Goal: Task Accomplishment & Management: Manage account settings

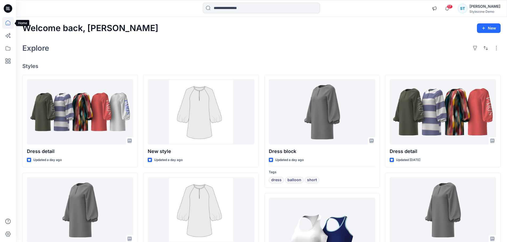
click at [7, 22] on icon at bounding box center [8, 23] width 12 height 12
click at [10, 50] on icon at bounding box center [8, 49] width 12 height 12
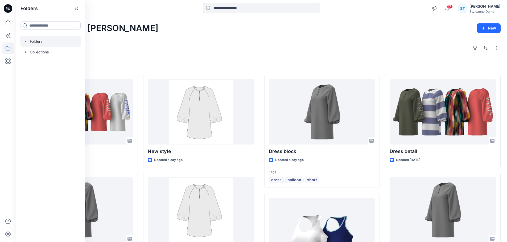
click at [25, 42] on icon "button" at bounding box center [25, 41] width 1 height 2
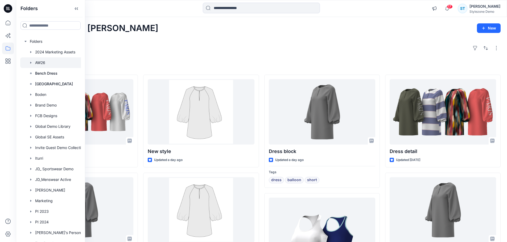
click at [40, 63] on div at bounding box center [57, 62] width 74 height 11
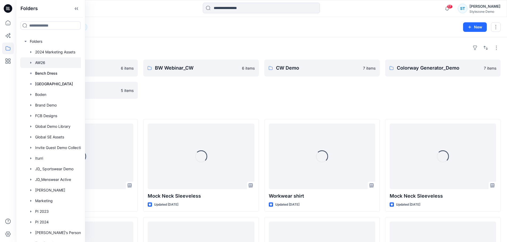
click at [279, 33] on div "Folders AW26 12 New" at bounding box center [261, 27] width 491 height 20
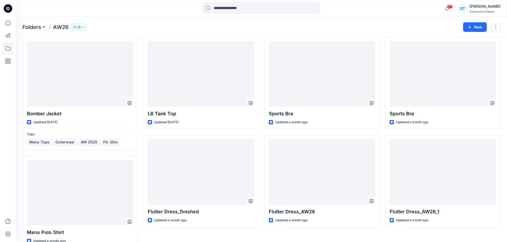
scroll to position [186, 0]
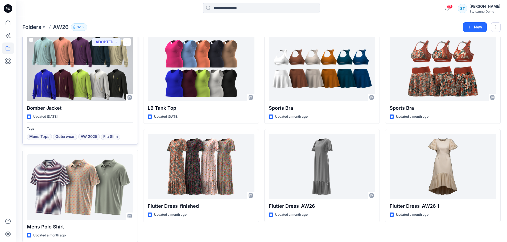
click at [78, 80] on div at bounding box center [80, 69] width 106 height 66
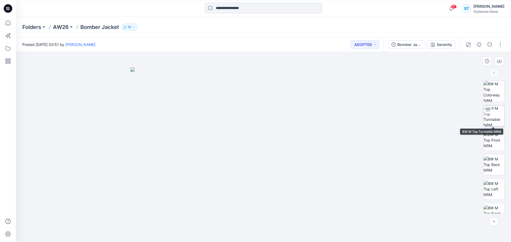
click at [498, 118] on img at bounding box center [493, 116] width 21 height 21
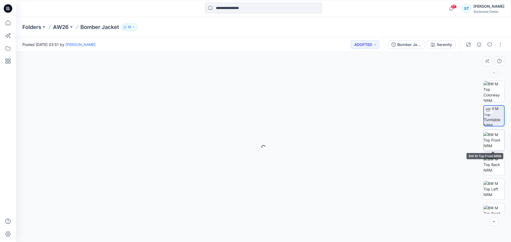
click at [495, 140] on img at bounding box center [493, 140] width 21 height 17
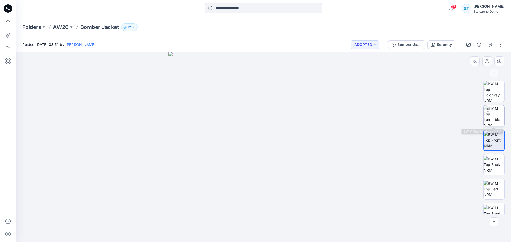
click at [494, 112] on img at bounding box center [493, 116] width 21 height 21
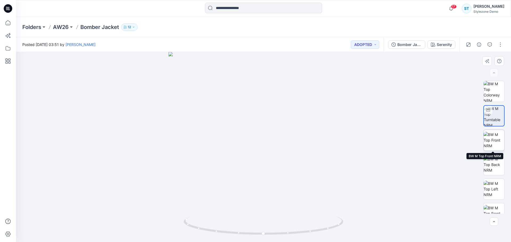
click at [495, 139] on img at bounding box center [493, 140] width 21 height 17
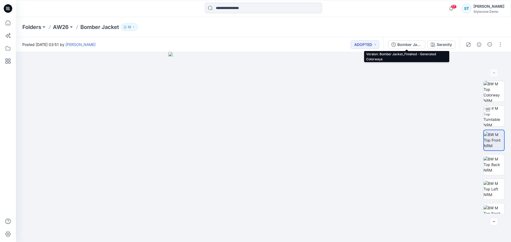
click at [404, 45] on div "Bomber Jacket_Finished - Generated Colorways" at bounding box center [409, 45] width 24 height 6
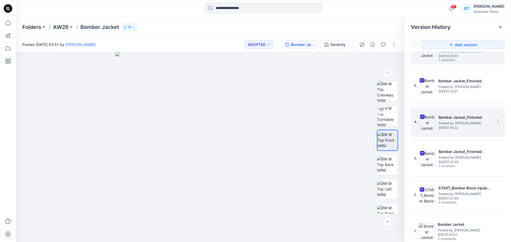
scroll to position [26, 0]
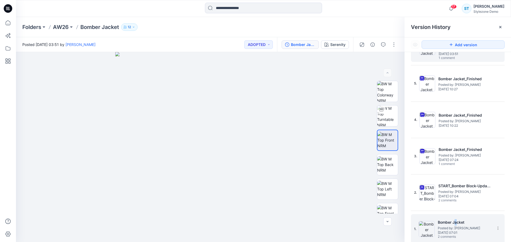
click at [455, 225] on h5 "Bomber Jacket" at bounding box center [464, 222] width 53 height 6
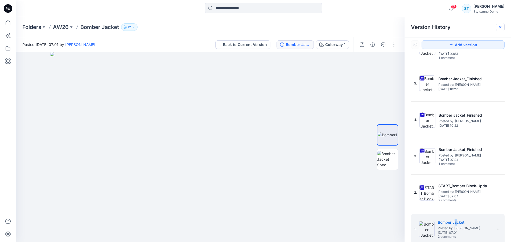
click at [501, 25] on icon at bounding box center [500, 27] width 4 height 4
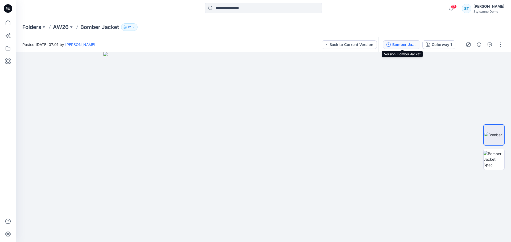
click at [399, 45] on div "Bomber Jacket" at bounding box center [404, 45] width 24 height 6
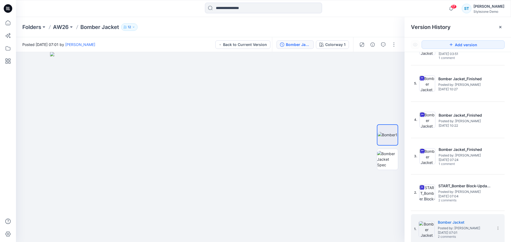
click at [385, 23] on div "Folders AW26 Bomber Jacket 12" at bounding box center [263, 27] width 495 height 20
click at [503, 26] on div at bounding box center [500, 27] width 9 height 9
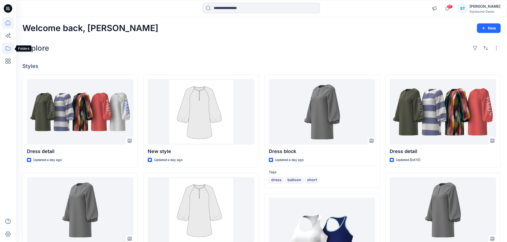
click at [9, 46] on icon at bounding box center [8, 49] width 12 height 12
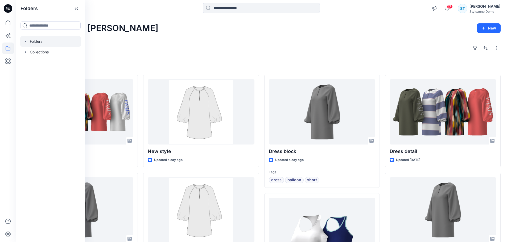
click at [25, 41] on icon "button" at bounding box center [25, 41] width 4 height 4
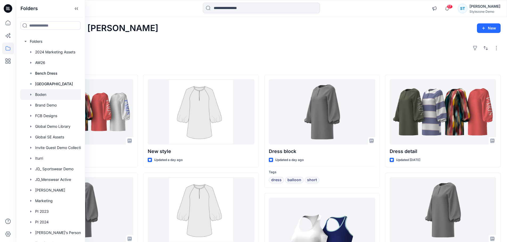
click at [32, 94] on icon "button" at bounding box center [31, 95] width 4 height 4
click at [31, 103] on icon "button" at bounding box center [31, 105] width 4 height 4
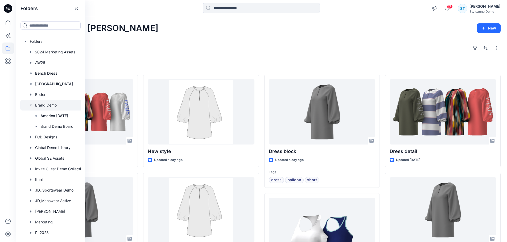
click at [31, 104] on icon "button" at bounding box center [31, 105] width 4 height 4
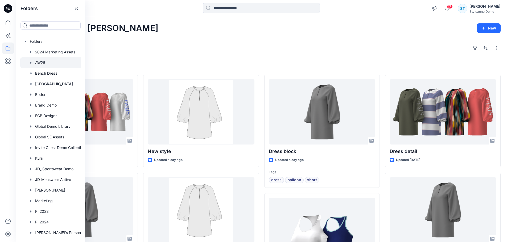
click at [40, 63] on div at bounding box center [57, 62] width 74 height 11
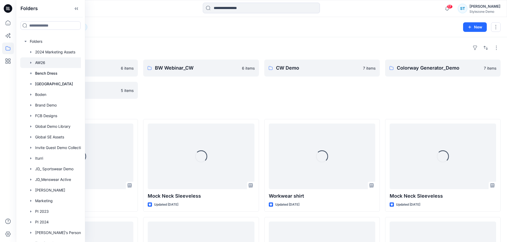
click at [141, 18] on div "Folders AW26 12 New" at bounding box center [261, 27] width 491 height 20
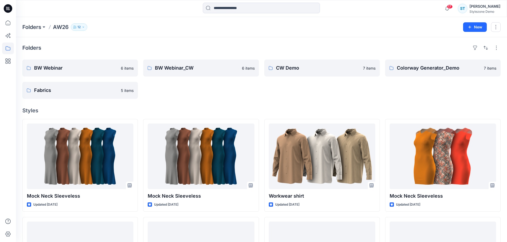
click at [82, 27] on icon "button" at bounding box center [83, 27] width 3 height 3
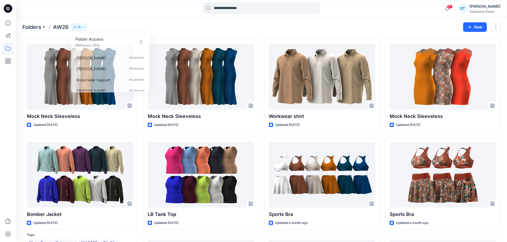
click at [122, 23] on div "Folders AW26 12 Folder Access Members Only Stephanie Hutton Moderator Gregory D…" at bounding box center [240, 26] width 437 height 7
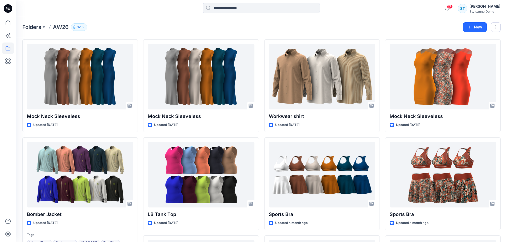
click at [84, 26] on icon "button" at bounding box center [83, 27] width 3 height 3
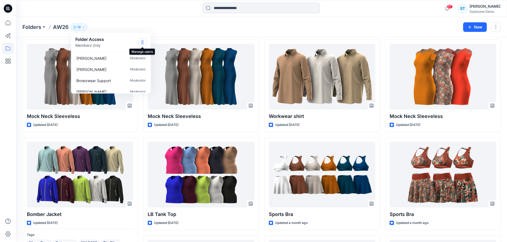
click at [143, 43] on icon "Manage Users" at bounding box center [142, 42] width 4 height 4
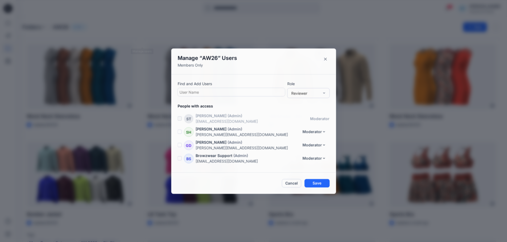
scroll to position [104, 0]
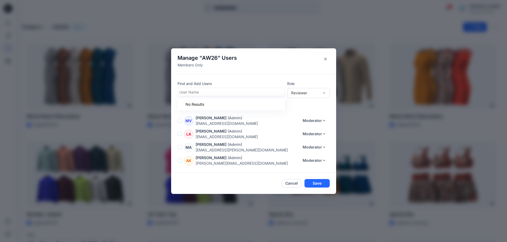
click at [188, 92] on div at bounding box center [231, 92] width 104 height 7
click at [310, 90] on div "Reviewer" at bounding box center [305, 93] width 28 height 6
click at [330, 57] on button "Close" at bounding box center [325, 59] width 9 height 9
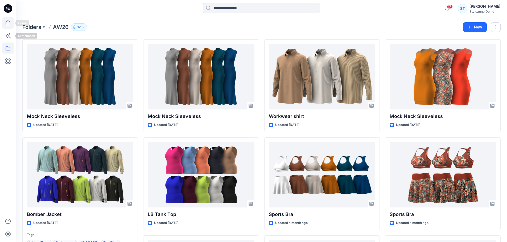
click at [7, 24] on icon at bounding box center [8, 23] width 12 height 12
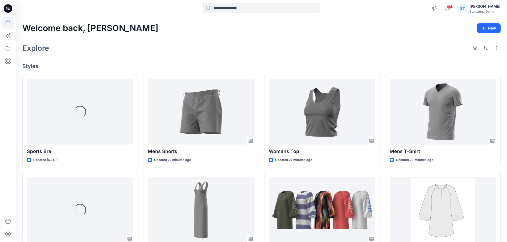
click at [226, 7] on input at bounding box center [261, 8] width 117 height 11
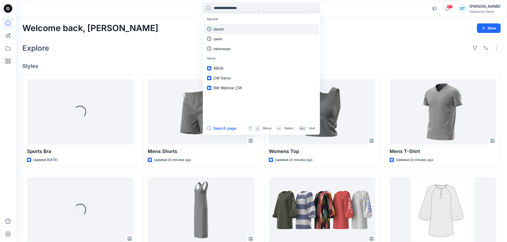
click at [219, 31] on p "denim" at bounding box center [218, 29] width 11 height 6
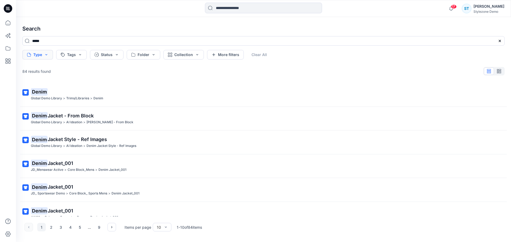
click at [41, 54] on button "Type" at bounding box center [37, 55] width 31 height 10
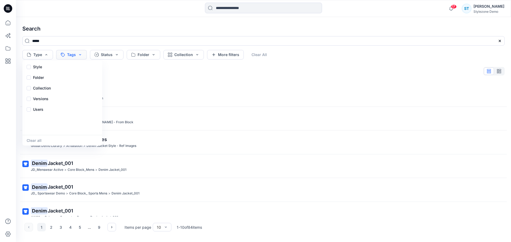
click at [77, 54] on button "Tags" at bounding box center [71, 55] width 31 height 10
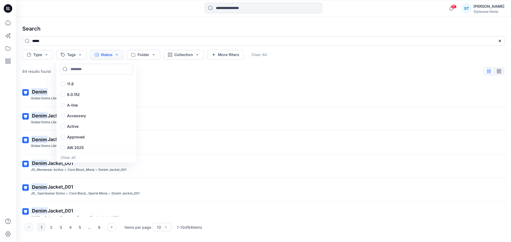
click at [106, 54] on button "Status" at bounding box center [107, 55] width 34 height 10
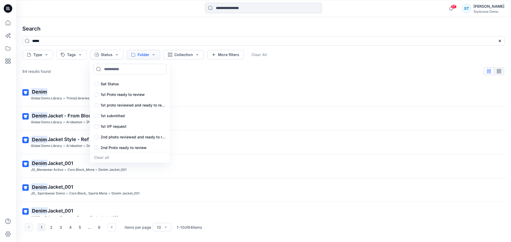
click at [142, 52] on button "Folder" at bounding box center [144, 55] width 34 height 10
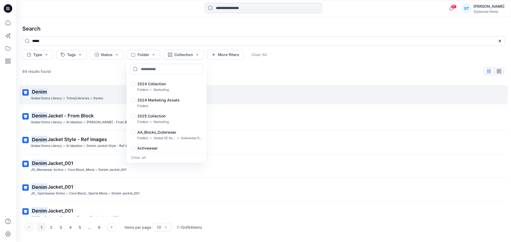
click at [246, 90] on p "Denim" at bounding box center [263, 91] width 464 height 7
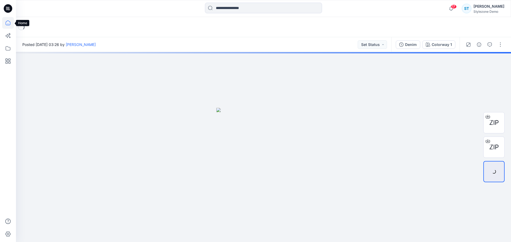
click at [5, 27] on icon at bounding box center [8, 23] width 12 height 12
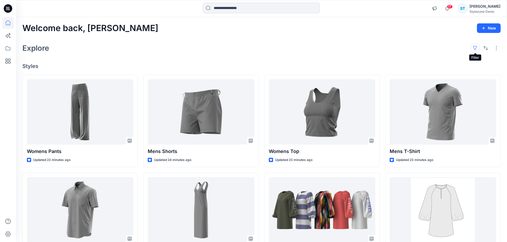
click at [476, 49] on button "button" at bounding box center [475, 48] width 9 height 9
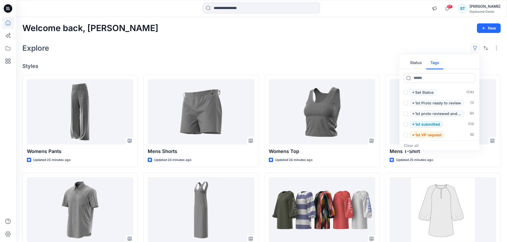
click at [434, 65] on button "Tags" at bounding box center [434, 63] width 17 height 13
click at [393, 32] on div "Welcome back, Savio New" at bounding box center [261, 28] width 478 height 10
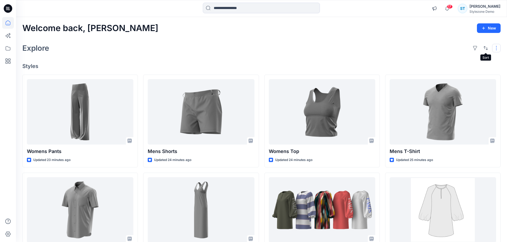
click at [497, 48] on button "button" at bounding box center [496, 48] width 9 height 9
click at [487, 61] on p "Layout" at bounding box center [474, 61] width 34 height 6
click at [430, 65] on p "Large Grid" at bounding box center [427, 66] width 27 height 6
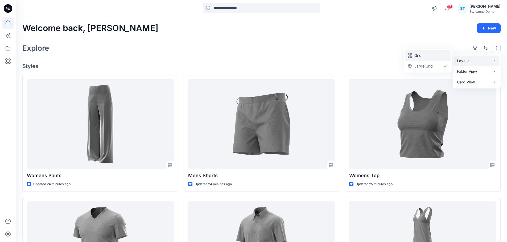
click at [429, 57] on p "Grid" at bounding box center [427, 55] width 27 height 6
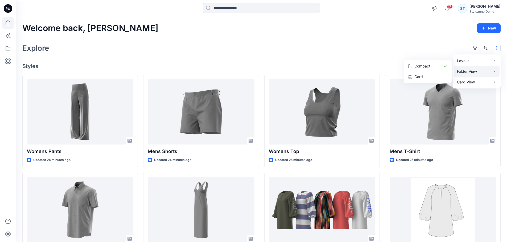
click at [475, 72] on p "Folder View" at bounding box center [474, 71] width 34 height 6
click at [429, 76] on p "Card" at bounding box center [427, 77] width 27 height 6
click at [493, 46] on button "button" at bounding box center [496, 48] width 9 height 9
click at [432, 67] on p "Compact" at bounding box center [427, 66] width 27 height 6
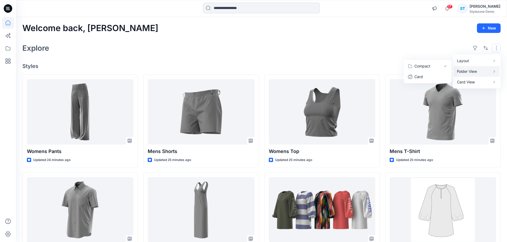
click at [396, 44] on div "Explore Layout Grid Large Grid Folder View Compact Card Card View Card Info Tags" at bounding box center [261, 48] width 478 height 13
click at [9, 37] on icon at bounding box center [10, 37] width 2 height 2
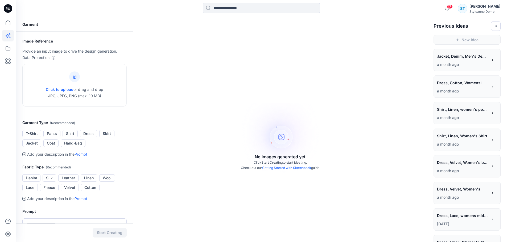
click at [464, 56] on span "Jacket, Denim, Men's Denim Jacket" at bounding box center [462, 56] width 51 height 8
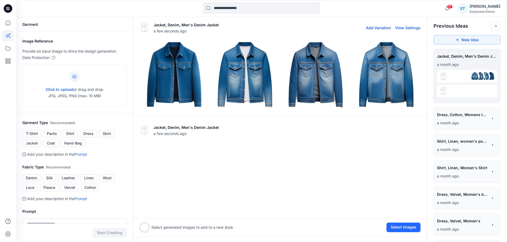
click at [407, 28] on button "View Settings" at bounding box center [407, 28] width 25 height 5
type textarea "**********"
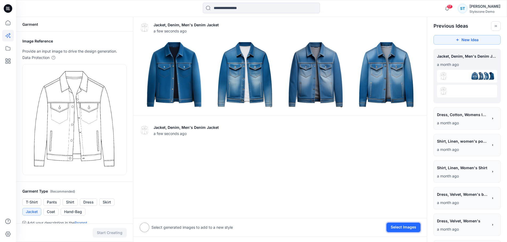
click at [402, 227] on button "Select Images" at bounding box center [403, 228] width 34 height 10
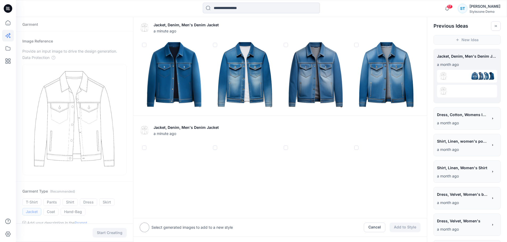
click at [145, 44] on span at bounding box center [144, 45] width 4 height 4
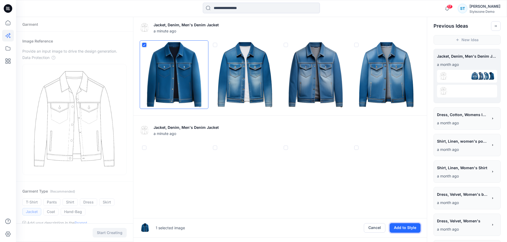
click at [403, 231] on button "Add to Style" at bounding box center [404, 228] width 31 height 10
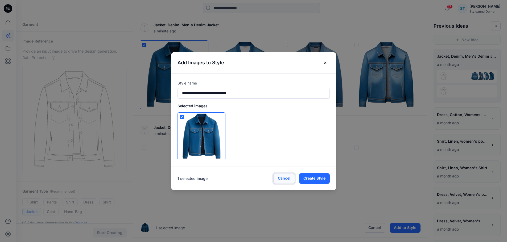
click at [286, 178] on button "Cancel" at bounding box center [284, 178] width 22 height 11
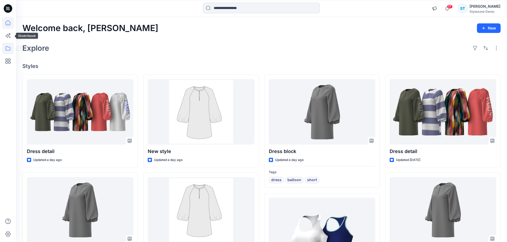
click at [10, 48] on icon at bounding box center [8, 49] width 12 height 12
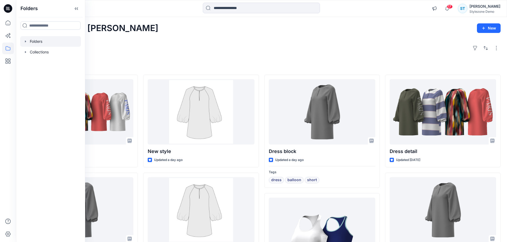
click at [26, 41] on icon "button" at bounding box center [25, 41] width 4 height 4
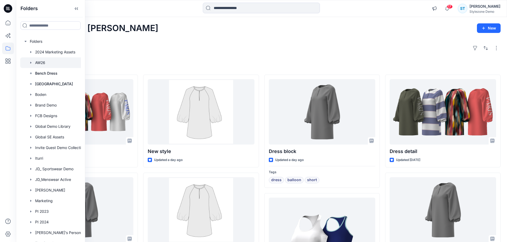
click at [41, 63] on div at bounding box center [57, 62] width 74 height 11
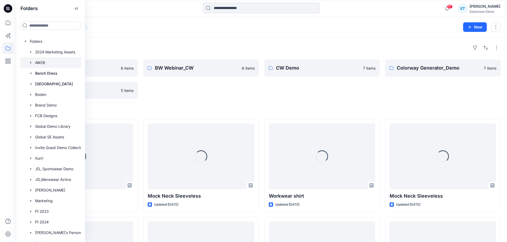
click at [184, 25] on div "Folders AW26 12" at bounding box center [240, 26] width 437 height 7
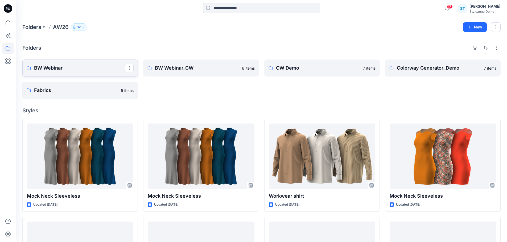
click at [67, 65] on p "BW Webinar" at bounding box center [79, 67] width 91 height 7
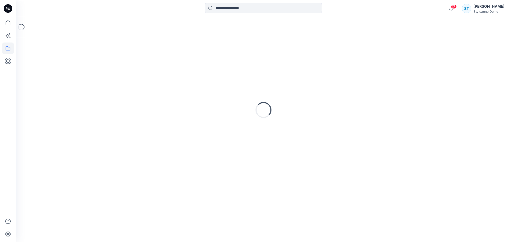
click at [67, 65] on div "Loading..." at bounding box center [263, 110] width 482 height 133
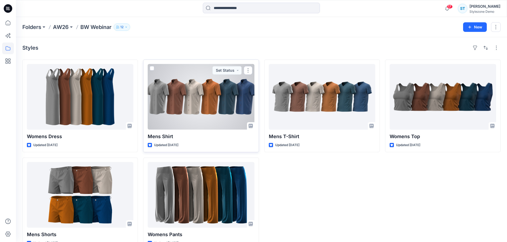
click at [205, 84] on div at bounding box center [201, 97] width 106 height 66
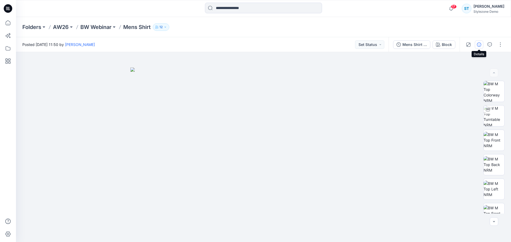
click at [479, 44] on icon "button" at bounding box center [479, 45] width 4 height 4
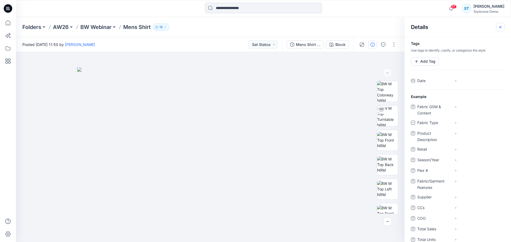
click at [502, 27] on button "button" at bounding box center [500, 27] width 9 height 9
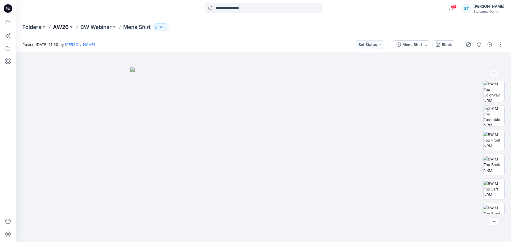
click at [67, 27] on p "AW26" at bounding box center [61, 26] width 16 height 7
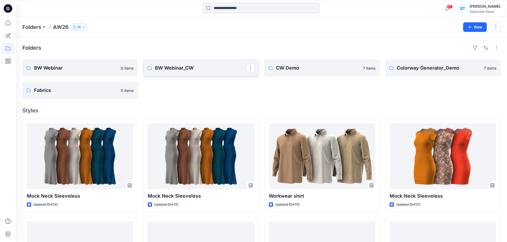
click at [197, 68] on p "BW Webinar_CW" at bounding box center [200, 67] width 91 height 7
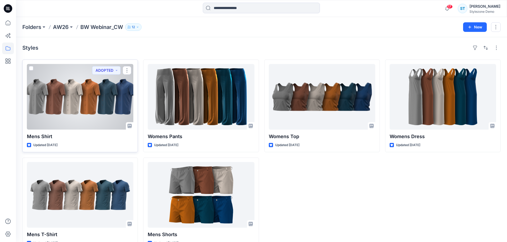
click at [107, 105] on div at bounding box center [80, 97] width 106 height 66
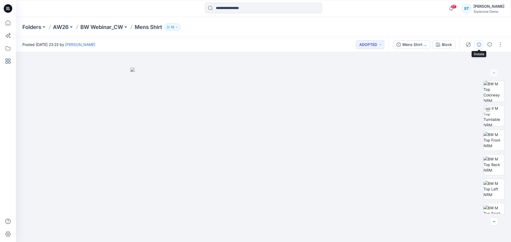
click at [479, 46] on icon "button" at bounding box center [479, 45] width 4 height 4
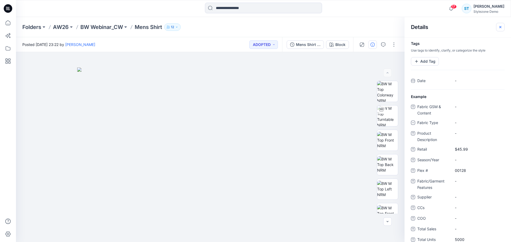
click at [498, 30] on button "button" at bounding box center [500, 27] width 9 height 9
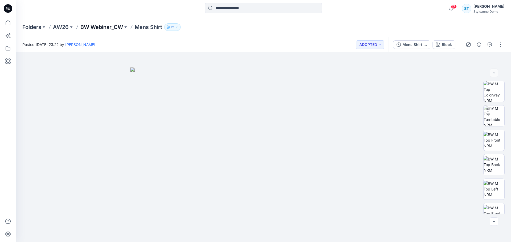
click at [108, 25] on p "BW Webinar_CW" at bounding box center [101, 26] width 43 height 7
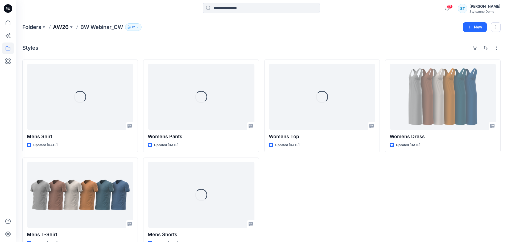
click at [67, 27] on p "AW26" at bounding box center [61, 26] width 16 height 7
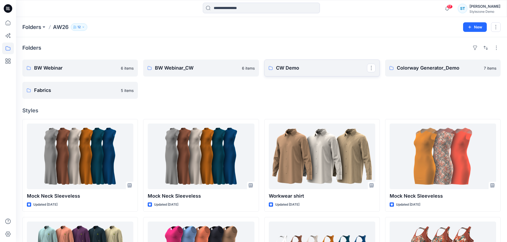
click at [330, 68] on p "CW Demo" at bounding box center [321, 67] width 91 height 7
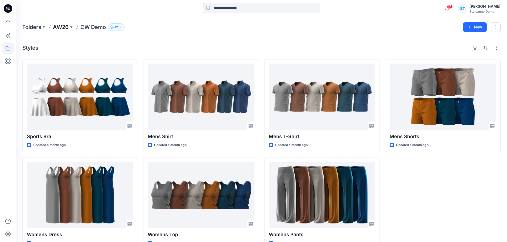
click at [64, 29] on p "AW26" at bounding box center [61, 26] width 16 height 7
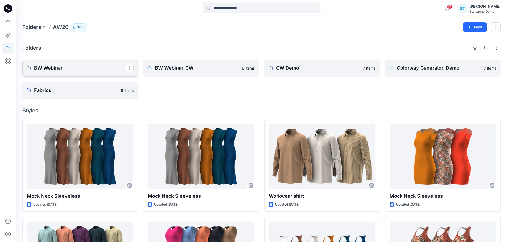
click at [81, 72] on link "BW Webinar" at bounding box center [79, 68] width 115 height 17
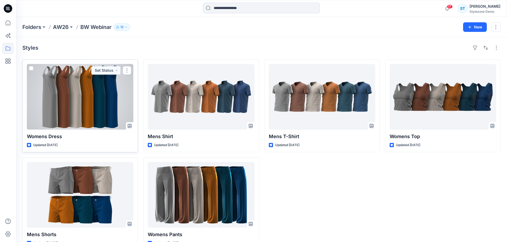
click at [92, 112] on div at bounding box center [80, 97] width 106 height 66
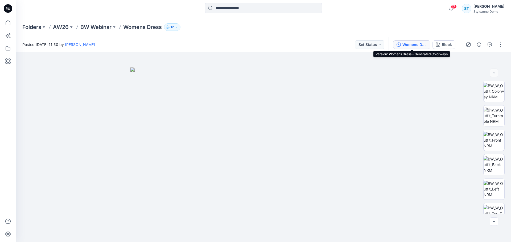
click at [412, 45] on div "Womens Dress - Generated Colorways" at bounding box center [414, 45] width 24 height 6
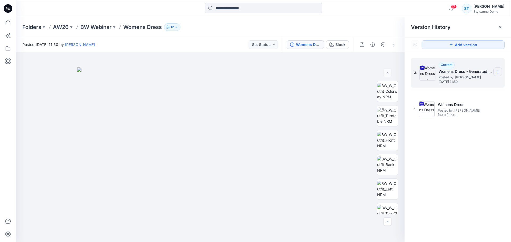
click at [501, 70] on section at bounding box center [497, 72] width 9 height 9
click at [467, 119] on span "Delete Version" at bounding box center [461, 117] width 25 height 6
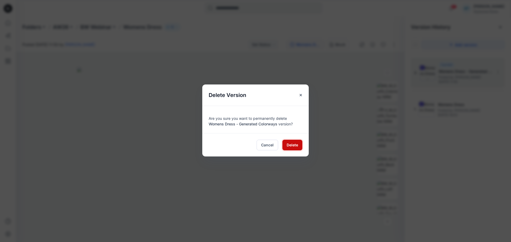
click at [289, 145] on span "Delete" at bounding box center [292, 145] width 11 height 6
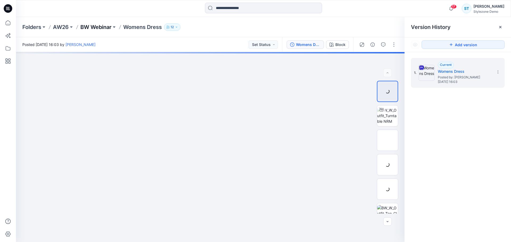
click at [103, 27] on p "BW Webinar" at bounding box center [95, 26] width 31 height 7
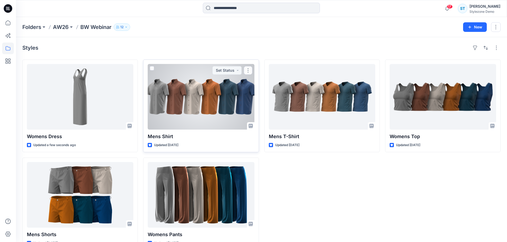
click at [178, 99] on div at bounding box center [201, 97] width 106 height 66
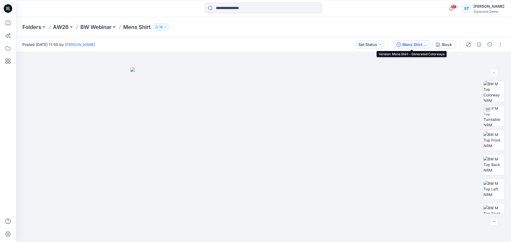
click at [421, 43] on div "Mens Shirt - Generated Colorways" at bounding box center [414, 45] width 24 height 6
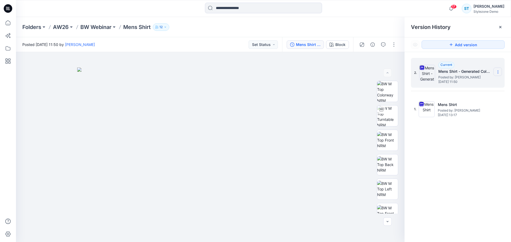
click at [499, 72] on icon at bounding box center [498, 72] width 4 height 4
click at [458, 118] on span "Delete Version" at bounding box center [461, 117] width 25 height 6
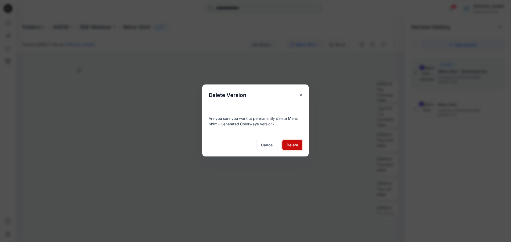
click at [289, 148] on span "Delete" at bounding box center [292, 145] width 11 height 6
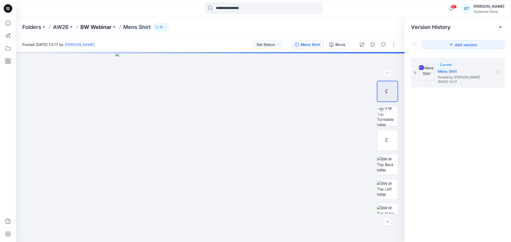
click at [90, 29] on p "BW Webinar" at bounding box center [95, 26] width 31 height 7
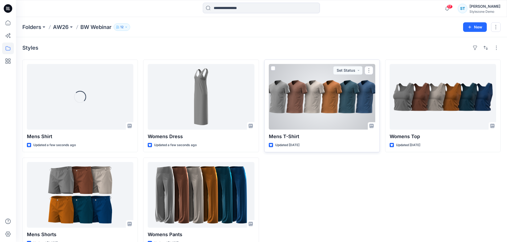
click at [319, 103] on div at bounding box center [322, 97] width 106 height 66
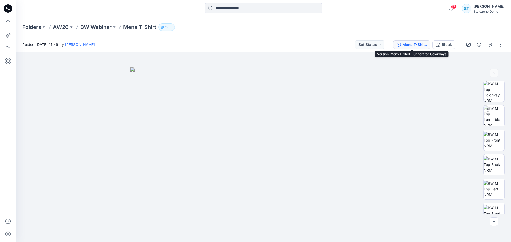
click at [413, 44] on div "Mens T-Shirt - Generated Colorways" at bounding box center [414, 45] width 24 height 6
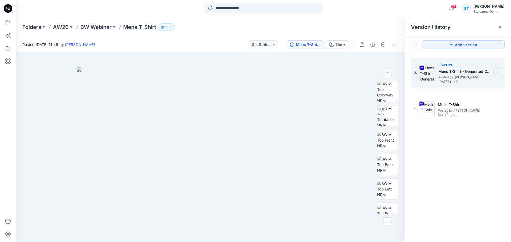
click at [498, 71] on icon at bounding box center [497, 71] width 0 height 0
click at [462, 117] on span "Delete Version" at bounding box center [461, 117] width 25 height 6
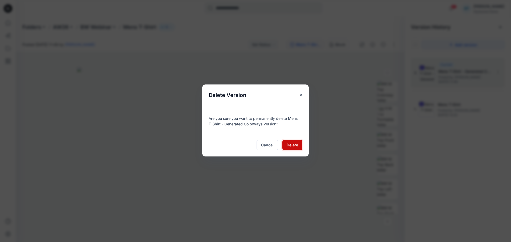
click at [291, 145] on span "Delete" at bounding box center [292, 145] width 11 height 6
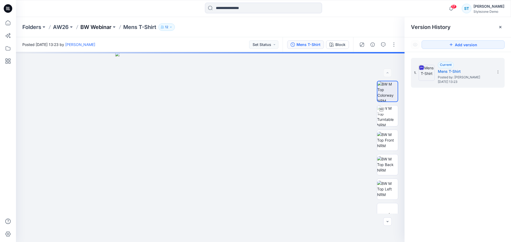
click at [96, 30] on p "BW Webinar" at bounding box center [95, 26] width 31 height 7
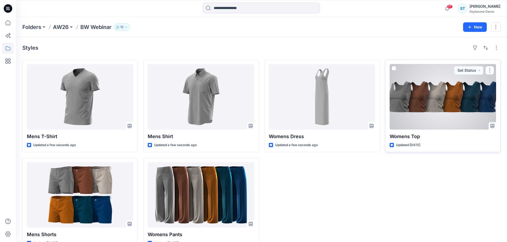
click at [426, 94] on div at bounding box center [442, 97] width 106 height 66
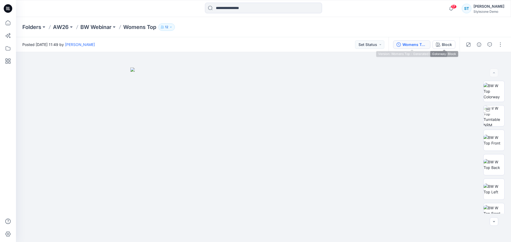
click at [418, 45] on div "Womens Top - Generated Colorways" at bounding box center [414, 45] width 24 height 6
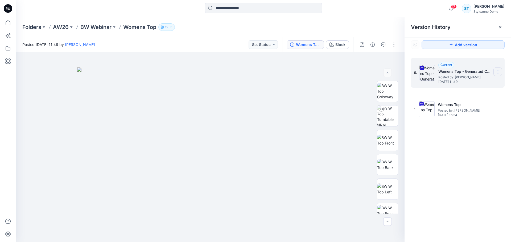
click at [496, 71] on icon at bounding box center [498, 72] width 4 height 4
click at [453, 115] on span "Delete Version" at bounding box center [461, 117] width 25 height 6
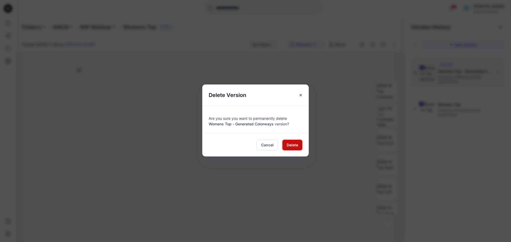
click at [294, 146] on span "Delete" at bounding box center [292, 145] width 11 height 6
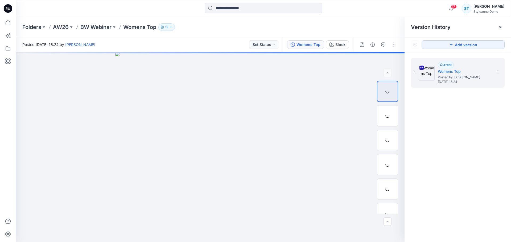
click at [97, 32] on div "Folders AW26 BW Webinar Womens Top 12" at bounding box center [263, 27] width 495 height 20
click at [99, 27] on p "BW Webinar" at bounding box center [95, 26] width 31 height 7
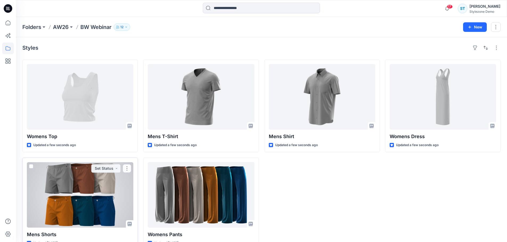
click at [116, 198] on div at bounding box center [80, 195] width 106 height 66
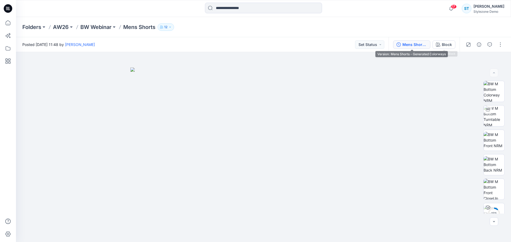
click at [418, 45] on div "Mens Shorts - Generated Colorways" at bounding box center [414, 45] width 24 height 6
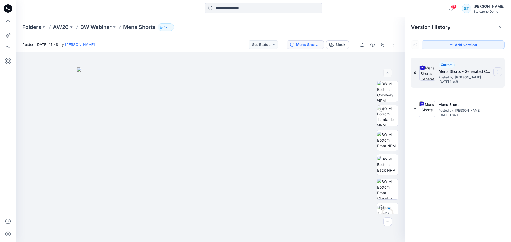
click at [496, 73] on icon at bounding box center [498, 72] width 4 height 4
click at [449, 115] on span "Delete Version" at bounding box center [461, 117] width 25 height 6
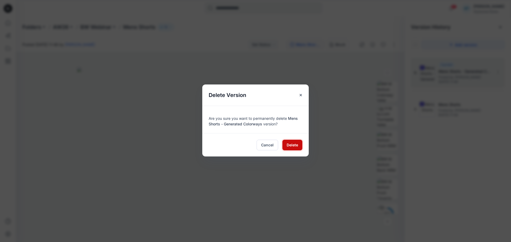
click at [293, 145] on span "Delete" at bounding box center [292, 145] width 11 height 6
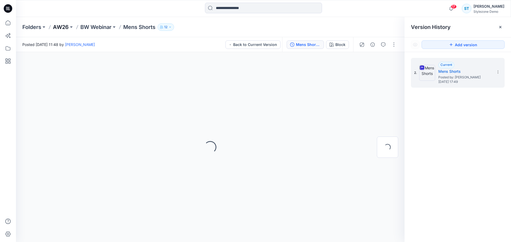
click at [62, 28] on p "AW26" at bounding box center [61, 26] width 16 height 7
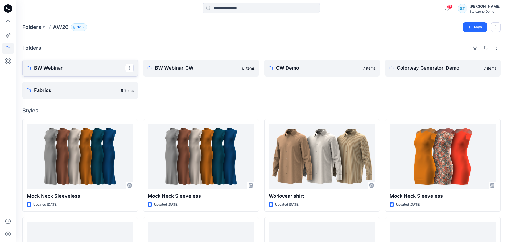
click at [104, 70] on p "BW Webinar" at bounding box center [79, 67] width 91 height 7
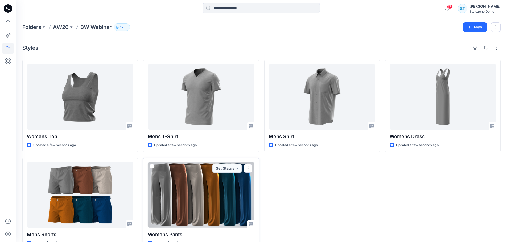
click at [203, 203] on div at bounding box center [201, 195] width 106 height 66
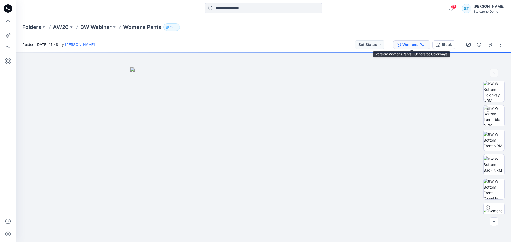
click at [413, 48] on button "Womens Pants - Generated Colorways" at bounding box center [411, 44] width 37 height 9
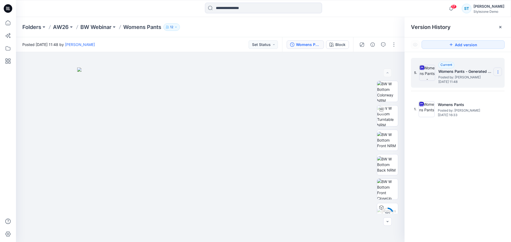
click at [496, 73] on icon at bounding box center [498, 72] width 4 height 4
click at [451, 119] on span "Delete Version" at bounding box center [461, 117] width 25 height 6
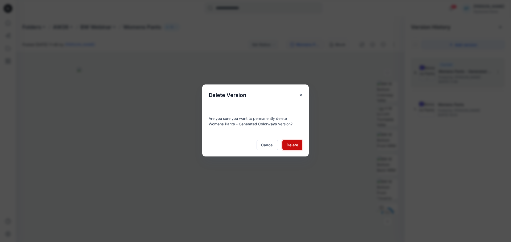
click at [289, 147] on span "Delete" at bounding box center [292, 145] width 11 height 6
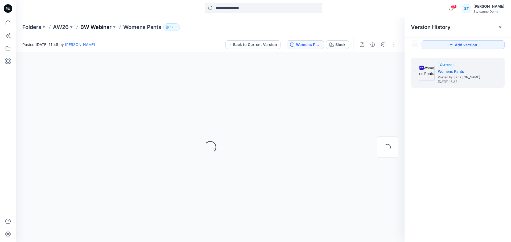
click at [110, 28] on p "BW Webinar" at bounding box center [95, 26] width 31 height 7
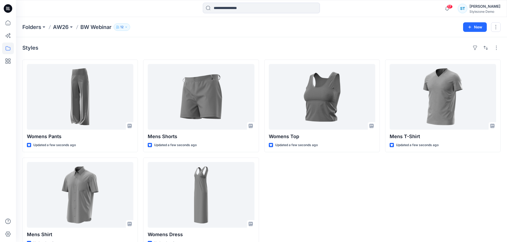
click at [310, 195] on div "Womens Top Updated a few seconds ago" at bounding box center [321, 155] width 115 height 191
click at [59, 30] on p "AW26" at bounding box center [61, 26] width 16 height 7
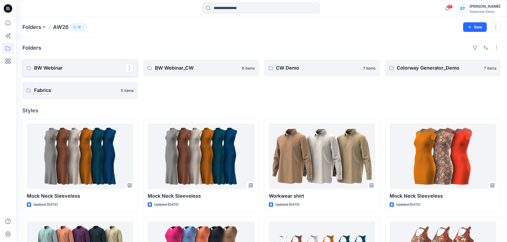
click at [64, 72] on link "BW Webinar" at bounding box center [79, 68] width 115 height 17
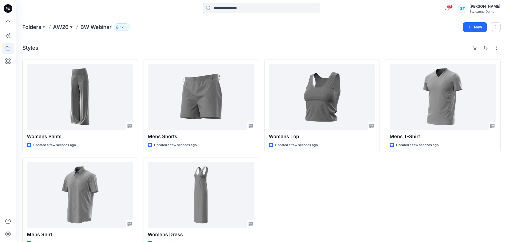
click at [72, 27] on button at bounding box center [71, 26] width 5 height 7
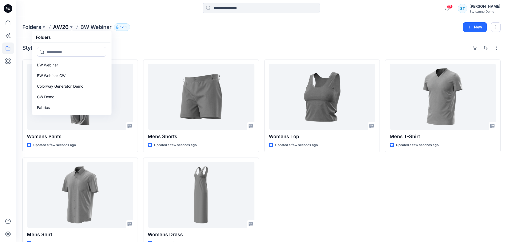
click at [57, 26] on p "AW26" at bounding box center [61, 26] width 16 height 7
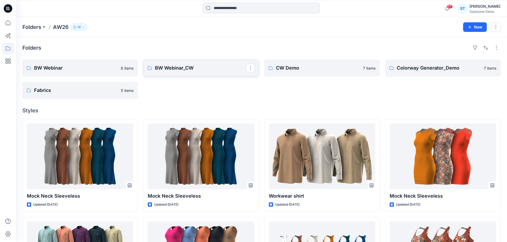
click at [195, 68] on p "BW Webinar_CW" at bounding box center [200, 67] width 91 height 7
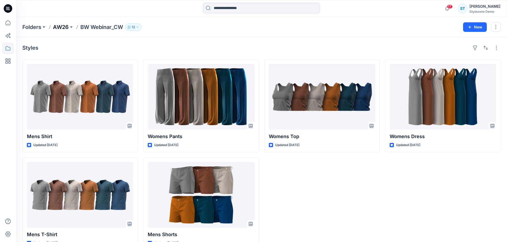
click at [64, 28] on p "AW26" at bounding box center [61, 26] width 16 height 7
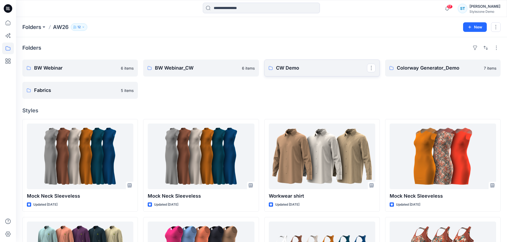
click at [285, 69] on p "CW Demo" at bounding box center [321, 67] width 91 height 7
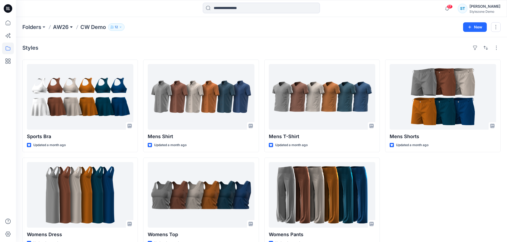
click at [69, 28] on button at bounding box center [71, 26] width 5 height 7
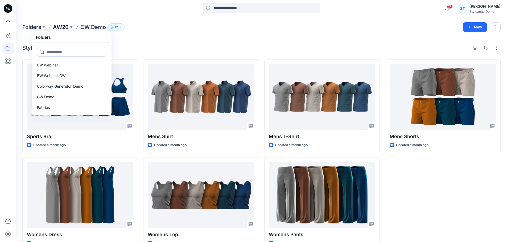
click at [60, 24] on p "AW26" at bounding box center [61, 26] width 16 height 7
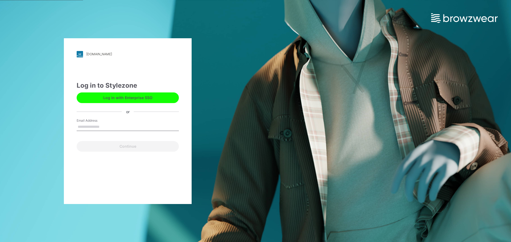
click at [117, 99] on button "Log in with Enterprise SSO" at bounding box center [128, 98] width 102 height 11
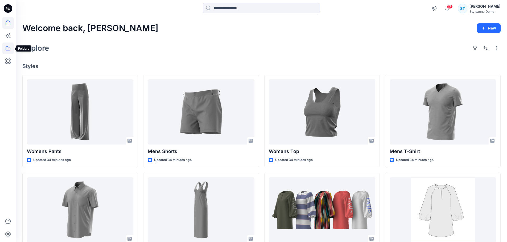
click at [11, 47] on icon at bounding box center [8, 49] width 12 height 12
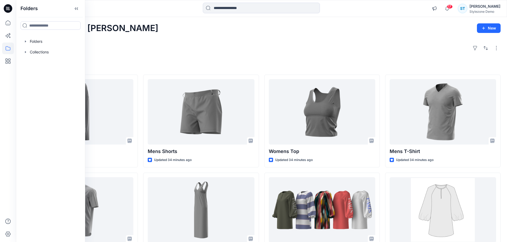
click at [122, 50] on div "Explore" at bounding box center [261, 48] width 478 height 13
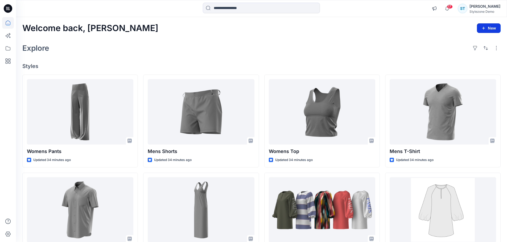
click at [486, 28] on button "New" at bounding box center [489, 28] width 24 height 10
click at [479, 43] on p "New Style" at bounding box center [472, 41] width 18 height 6
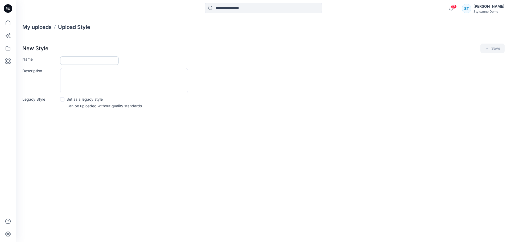
click at [86, 63] on input "Name" at bounding box center [89, 60] width 59 height 9
type input "****"
click at [136, 61] on div "****" at bounding box center [282, 60] width 444 height 9
click at [493, 49] on button "Save" at bounding box center [492, 49] width 24 height 10
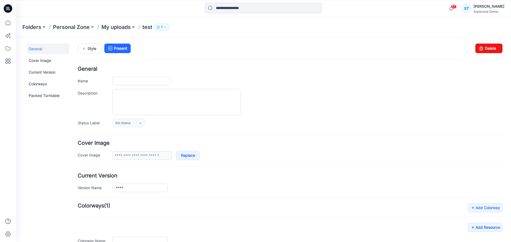
type input "****"
type input "**********"
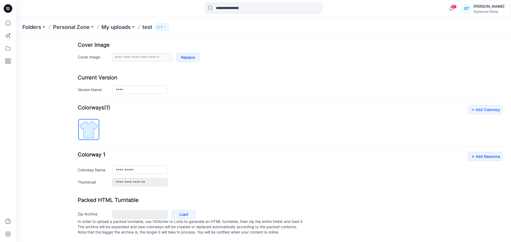
scroll to position [103, 0]
click at [481, 152] on link "Add Resource" at bounding box center [485, 156] width 35 height 9
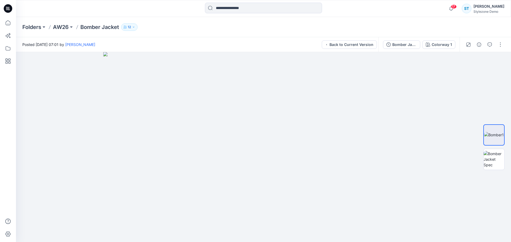
scroll to position [26, 0]
drag, startPoint x: 502, startPoint y: 164, endPoint x: 496, endPoint y: 164, distance: 6.1
click at [498, 164] on img at bounding box center [493, 159] width 21 height 17
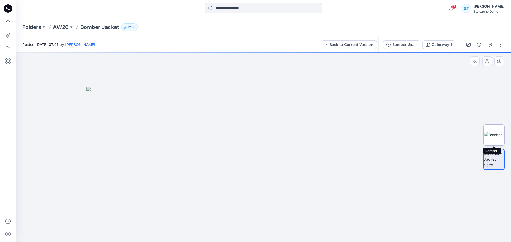
click at [495, 135] on img at bounding box center [494, 135] width 20 height 6
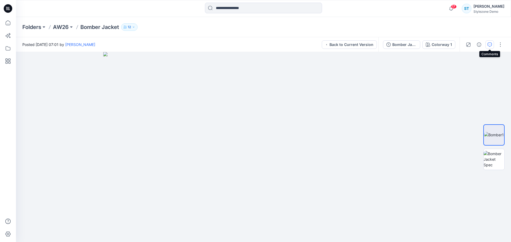
click at [489, 46] on icon "button" at bounding box center [489, 45] width 4 height 4
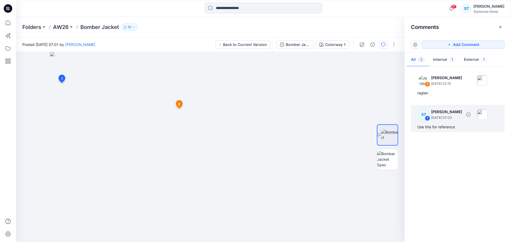
click at [441, 121] on div "ST 1 Savio Thomas March 25, 2025 07:03" at bounding box center [450, 114] width 73 height 15
click at [460, 114] on p "[PERSON_NAME]" at bounding box center [446, 112] width 31 height 6
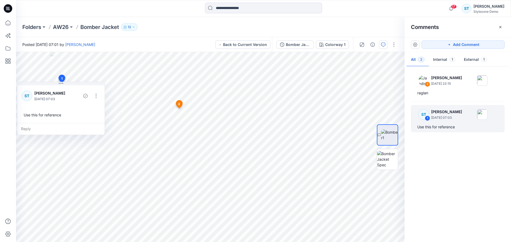
click at [441, 98] on div "2 Jagdish Sethuraman April 10, 2025 23:15 raglan ST 1 Savio Thomas March 25, 20…" at bounding box center [457, 153] width 106 height 171
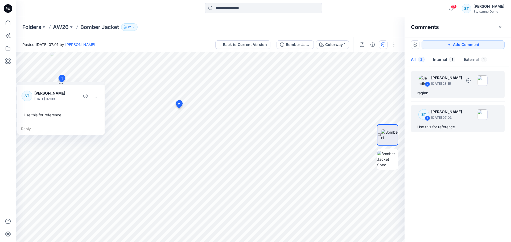
click at [443, 92] on div "raglan" at bounding box center [457, 93] width 81 height 6
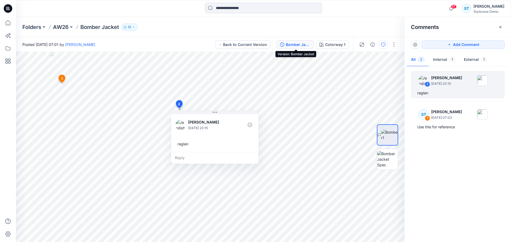
click at [303, 43] on div "Bomber Jacket" at bounding box center [298, 45] width 24 height 6
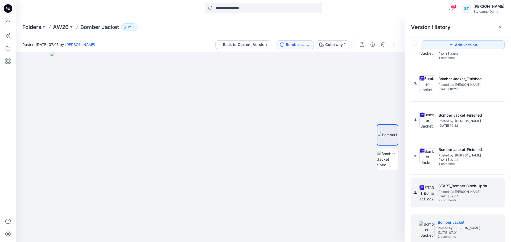
click at [446, 193] on span "Posted by: Savio Thomas" at bounding box center [464, 191] width 53 height 5
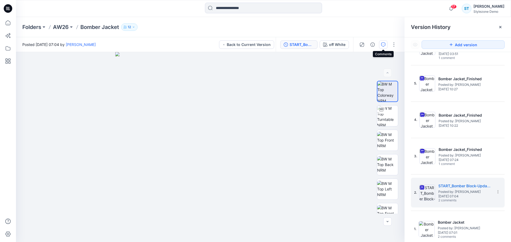
click at [380, 44] on button "button" at bounding box center [383, 44] width 9 height 9
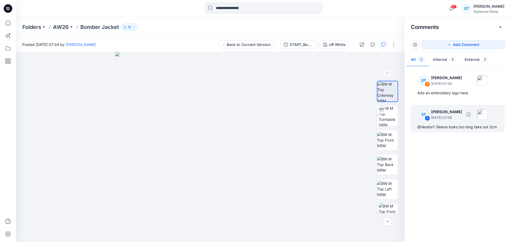
click at [445, 117] on p "March 25, 2025 07:08" at bounding box center [446, 117] width 31 height 5
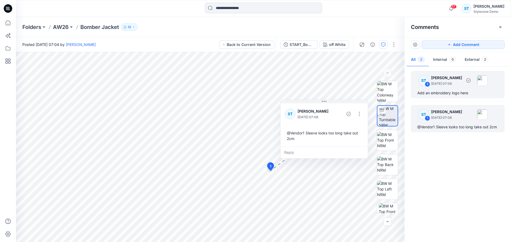
click at [438, 91] on div "Add an embroidery logo here" at bounding box center [457, 93] width 81 height 6
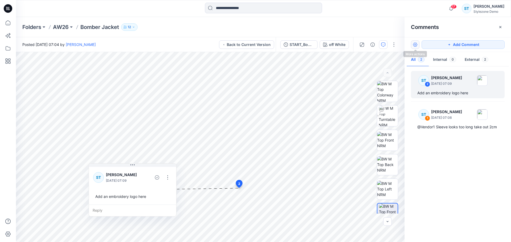
click at [416, 46] on button "button" at bounding box center [415, 44] width 9 height 9
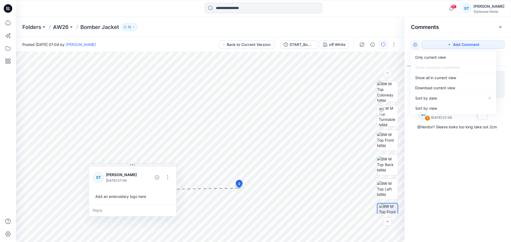
click at [446, 163] on div "ST 2 Savio Thomas March 25, 2025 07:09 Add an embroidery logo here ST 1 Savio T…" at bounding box center [457, 153] width 106 height 171
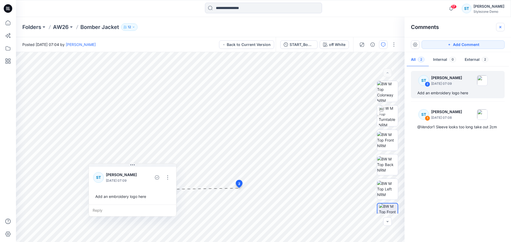
click at [501, 26] on icon "button" at bounding box center [500, 27] width 4 height 4
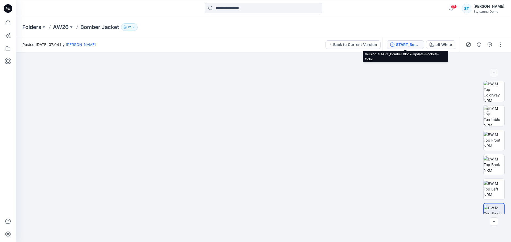
click at [409, 46] on div "START_Bomber Block-Update-Pockets-Color" at bounding box center [408, 45] width 24 height 6
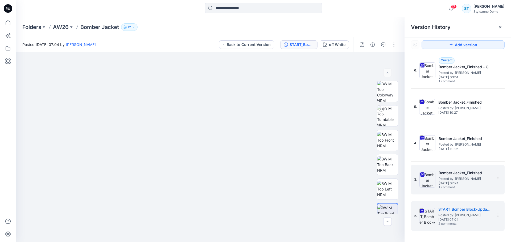
scroll to position [0, 0]
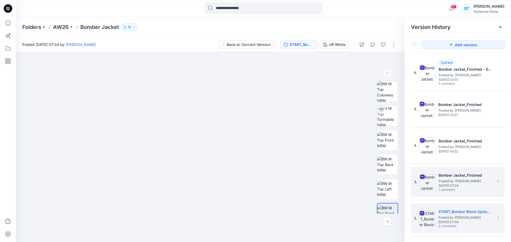
click at [451, 175] on h5 "Bomber Jacket_Finished" at bounding box center [464, 175] width 53 height 6
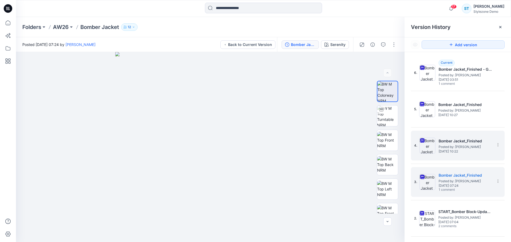
drag, startPoint x: 448, startPoint y: 146, endPoint x: 448, endPoint y: 143, distance: 3.7
click at [448, 146] on span "Posted by: Savio Thomas" at bounding box center [464, 146] width 53 height 5
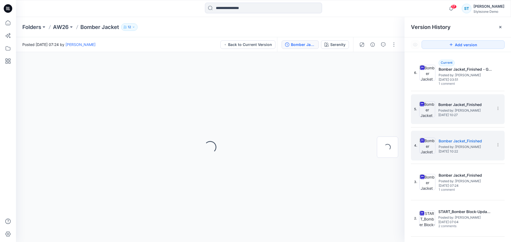
click at [450, 115] on span "Thursday, May 01, 2025 10:27" at bounding box center [464, 115] width 53 height 4
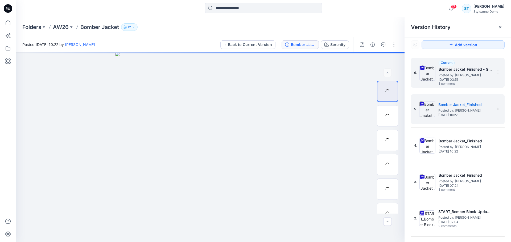
click at [446, 78] on span "Wednesday, August 13, 2025 03:51" at bounding box center [464, 80] width 53 height 4
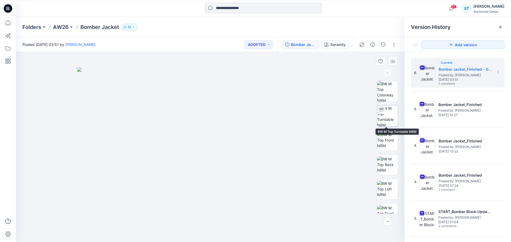
click at [388, 116] on img at bounding box center [387, 116] width 21 height 21
drag, startPoint x: 233, startPoint y: 158, endPoint x: 220, endPoint y: 168, distance: 16.5
click at [220, 168] on div at bounding box center [210, 147] width 388 height 190
drag, startPoint x: 209, startPoint y: 176, endPoint x: 251, endPoint y: 175, distance: 42.3
click at [226, 180] on div at bounding box center [210, 147] width 388 height 190
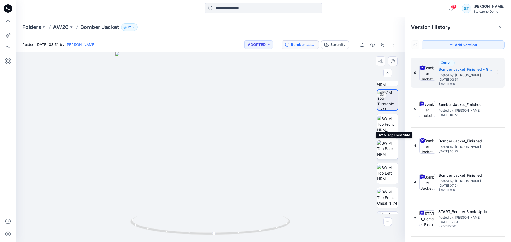
scroll to position [27, 0]
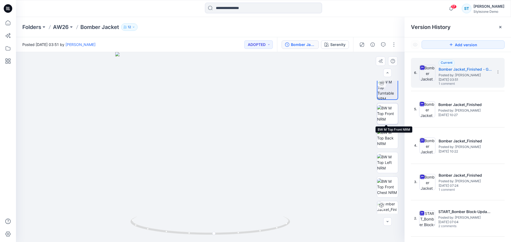
click at [389, 114] on img at bounding box center [387, 113] width 21 height 17
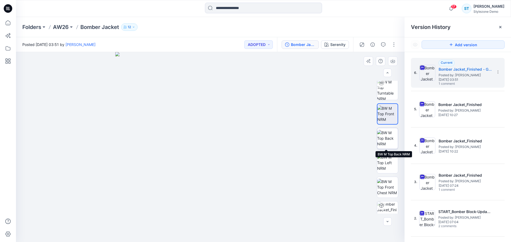
click at [385, 144] on img at bounding box center [387, 138] width 21 height 17
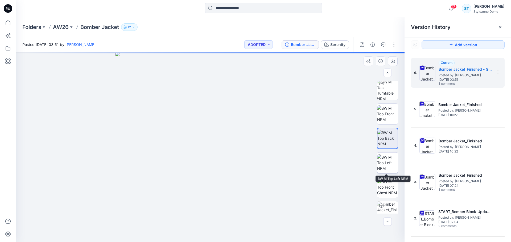
click at [386, 161] on img at bounding box center [387, 163] width 21 height 17
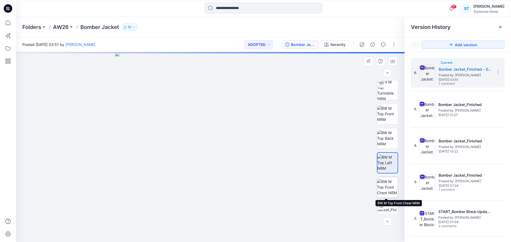
click at [386, 190] on img at bounding box center [387, 187] width 21 height 17
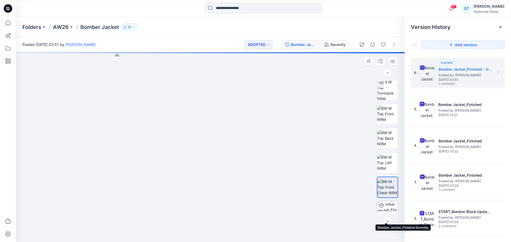
click at [385, 207] on img at bounding box center [387, 212] width 21 height 21
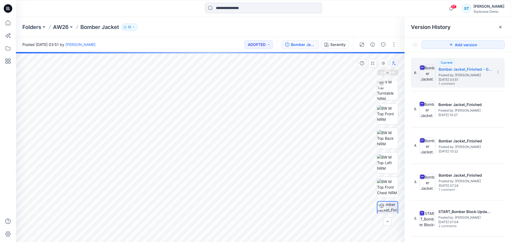
click at [397, 65] on button "button" at bounding box center [393, 63] width 9 height 9
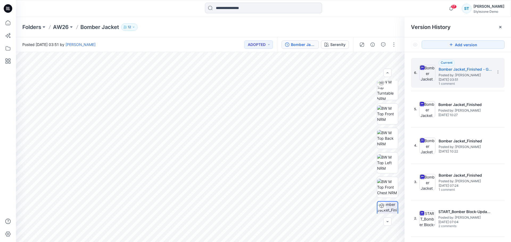
click at [382, 49] on div at bounding box center [377, 44] width 49 height 15
click at [383, 45] on icon "button" at bounding box center [383, 45] width 4 height 4
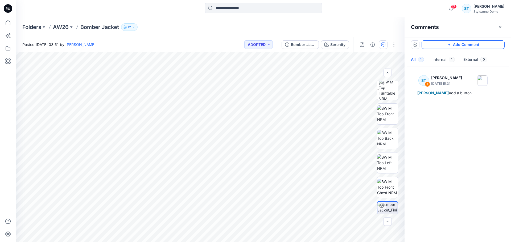
click at [449, 45] on icon "button" at bounding box center [449, 45] width 2 height 2
drag, startPoint x: 239, startPoint y: 126, endPoint x: 105, endPoint y: 147, distance: 135.1
click at [105, 147] on button at bounding box center [131, 148] width 87 height 3
click at [105, 154] on textarea at bounding box center [134, 158] width 87 height 21
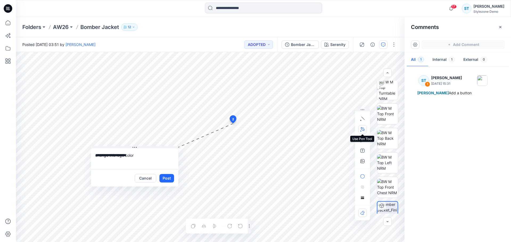
type textarea "**********"
click at [364, 128] on icon "button" at bounding box center [362, 129] width 4 height 4
click at [240, 120] on icon "Layer 1" at bounding box center [210, 147] width 388 height 190
click at [239, 132] on g at bounding box center [239, 126] width 3 height 15
click at [227, 132] on g at bounding box center [233, 126] width 16 height 15
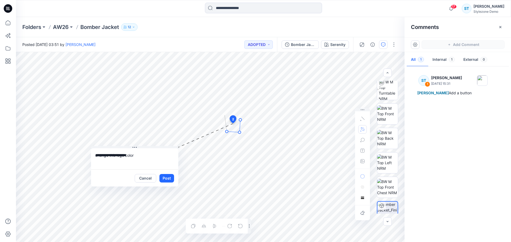
click at [225, 115] on g at bounding box center [233, 124] width 17 height 19
click at [239, 120] on circle at bounding box center [240, 120] width 3 height 3
click at [360, 163] on button "button" at bounding box center [362, 161] width 9 height 9
type input"] "**********"
drag, startPoint x: 166, startPoint y: 177, endPoint x: 177, endPoint y: 179, distance: 10.7
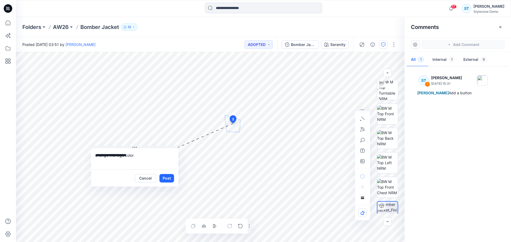
click at [167, 177] on button "Post" at bounding box center [166, 178] width 15 height 9
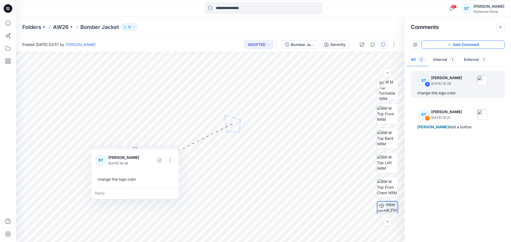
click at [499, 28] on icon "button" at bounding box center [500, 27] width 2 height 2
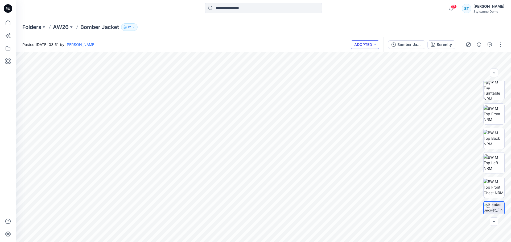
click at [365, 43] on button "ADOPTED" at bounding box center [365, 44] width 28 height 9
click at [350, 68] on p "Fit Approved" at bounding box center [353, 68] width 23 height 7
click at [477, 45] on icon "button" at bounding box center [479, 45] width 4 height 4
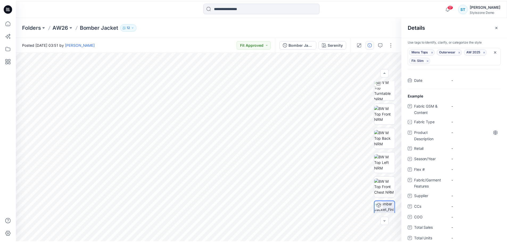
scroll to position [0, 0]
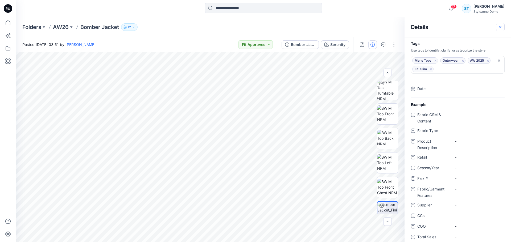
click at [499, 27] on icon "button" at bounding box center [500, 27] width 4 height 4
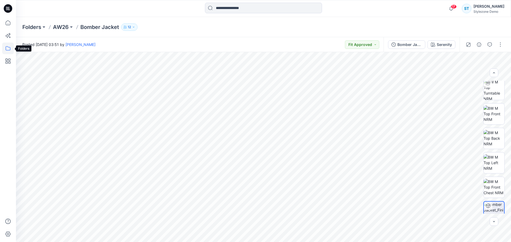
click at [6, 50] on icon at bounding box center [8, 49] width 12 height 12
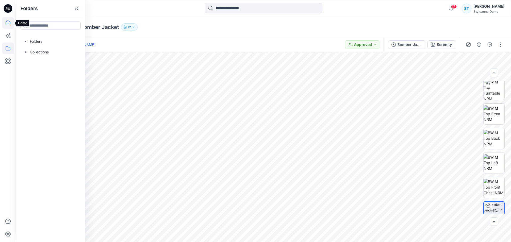
click at [8, 19] on icon at bounding box center [8, 23] width 12 height 12
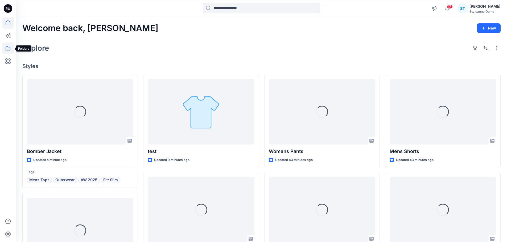
click at [9, 47] on icon at bounding box center [8, 49] width 12 height 12
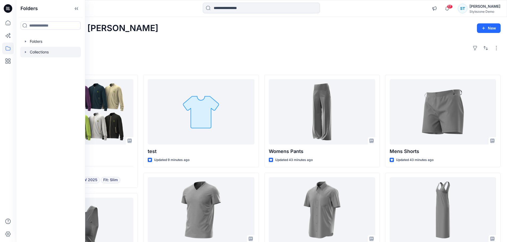
click at [38, 52] on div at bounding box center [50, 52] width 61 height 11
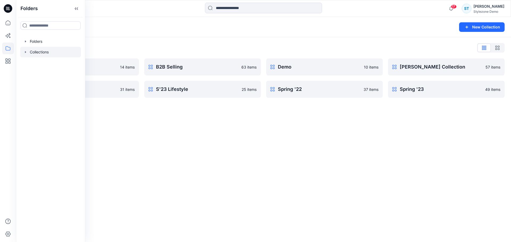
click at [130, 22] on div "Collections New Collection" at bounding box center [263, 27] width 495 height 20
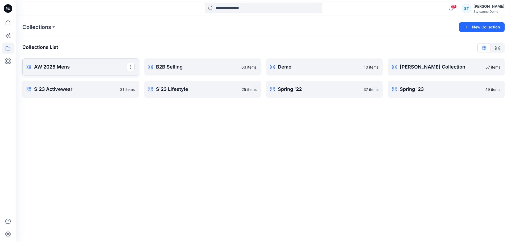
click at [83, 65] on p "AW 2025 Mens" at bounding box center [80, 66] width 92 height 7
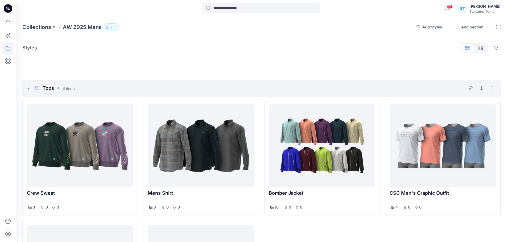
click at [106, 87] on div "Tops 6 items Hide section Delete section" at bounding box center [261, 88] width 478 height 17
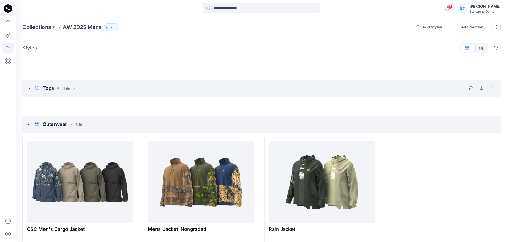
click at [76, 87] on div "Tops 6 items Hide section Delete section" at bounding box center [261, 88] width 478 height 17
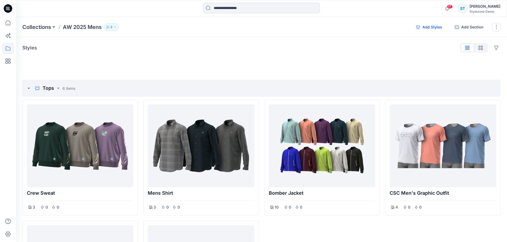
click at [427, 28] on button "Add Styles" at bounding box center [429, 27] width 35 height 9
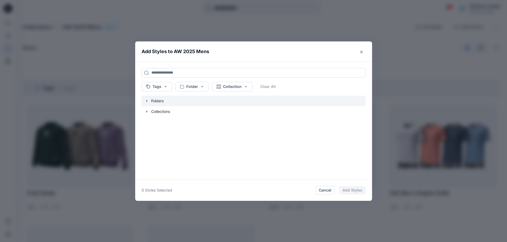
click at [149, 99] on icon "button" at bounding box center [147, 101] width 4 height 4
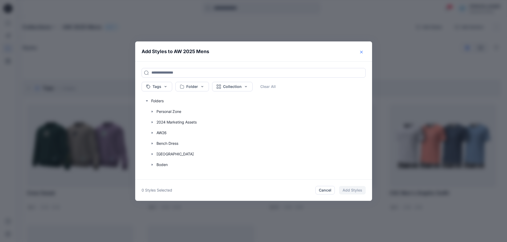
click at [366, 50] on button "Close" at bounding box center [361, 52] width 9 height 9
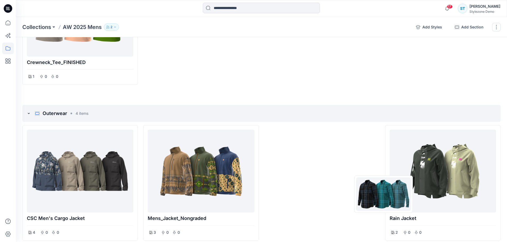
scroll to position [253, 0]
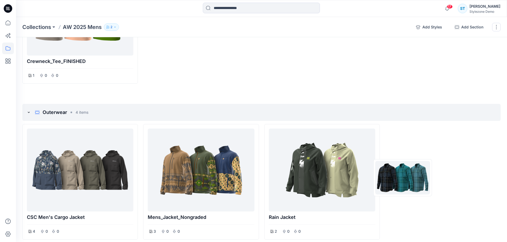
drag, startPoint x: 198, startPoint y: 53, endPoint x: 403, endPoint y: 178, distance: 239.5
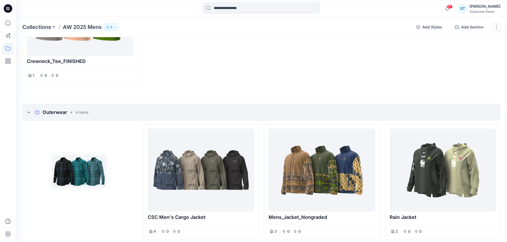
drag, startPoint x: 440, startPoint y: 171, endPoint x: 68, endPoint y: 172, distance: 372.4
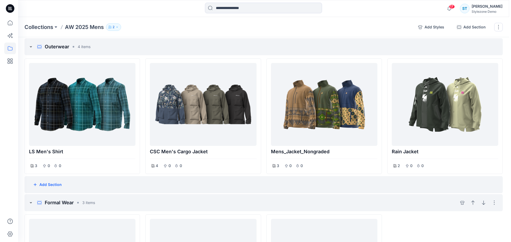
scroll to position [333, 0]
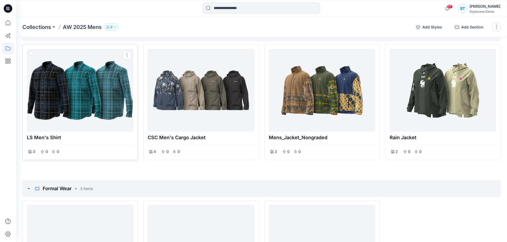
click at [80, 98] on div at bounding box center [80, 90] width 102 height 79
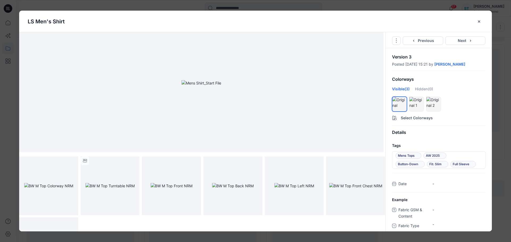
scroll to position [0, 0]
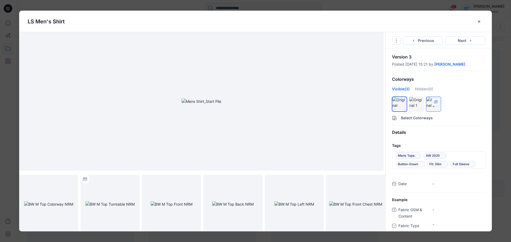
click at [437, 100] on icon "hide/show colorway" at bounding box center [436, 102] width 4 height 4
click at [478, 23] on icon "close-btn" at bounding box center [479, 21] width 4 height 4
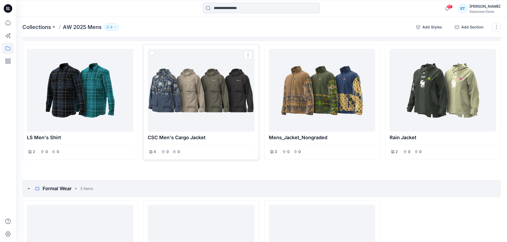
click at [186, 89] on div at bounding box center [201, 90] width 102 height 79
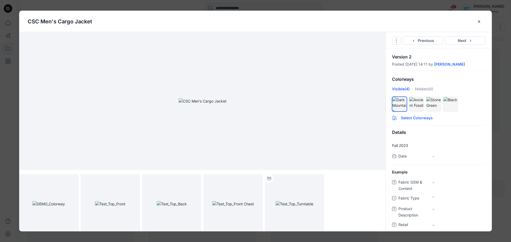
click at [409, 117] on button "Select Colorways" at bounding box center [438, 117] width 106 height 9
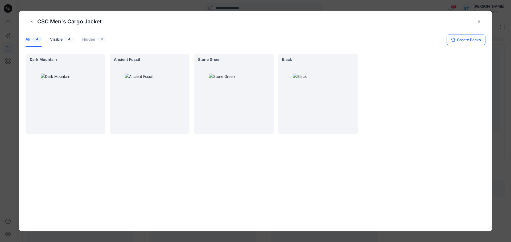
click at [465, 39] on button "Create Packs" at bounding box center [465, 40] width 39 height 11
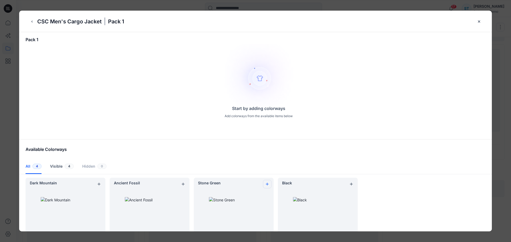
click at [264, 183] on button "add colorway" at bounding box center [267, 184] width 9 height 9
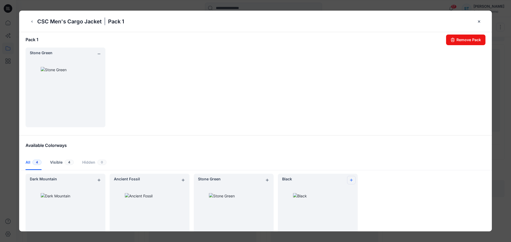
click at [351, 180] on icon "add colorway" at bounding box center [351, 180] width 4 height 4
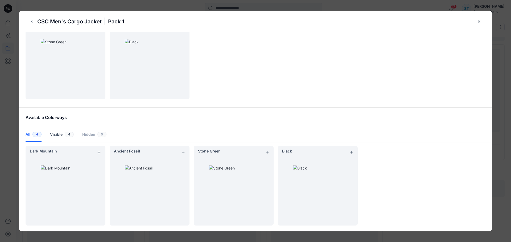
click at [371, 186] on div "Dark Mountain Ancient Fossil Stone Green Black" at bounding box center [259, 186] width 466 height 80
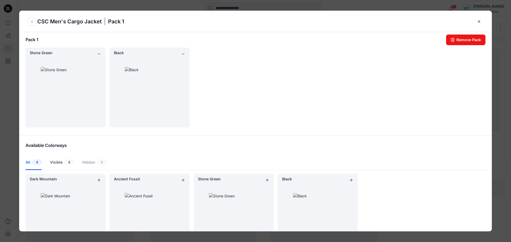
click at [32, 20] on icon "back button" at bounding box center [32, 21] width 4 height 4
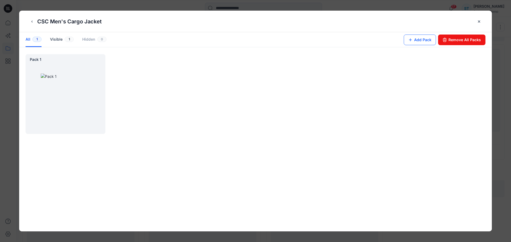
click at [424, 40] on button "Add Pack" at bounding box center [420, 40] width 32 height 11
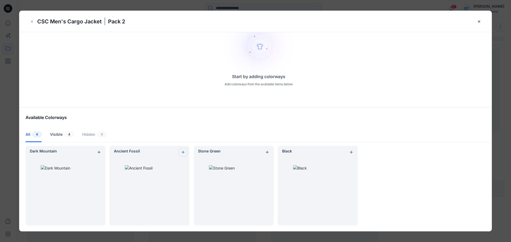
click at [184, 152] on icon "add colorway" at bounding box center [183, 152] width 4 height 4
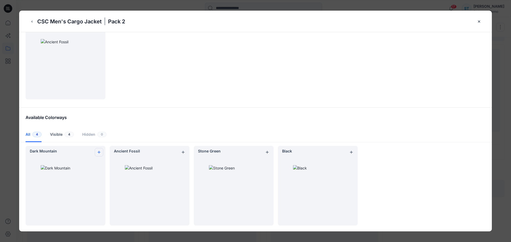
click at [98, 154] on icon "add colorway" at bounding box center [99, 152] width 4 height 4
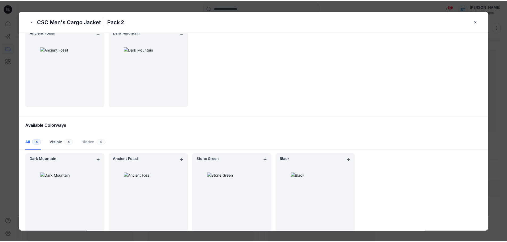
scroll to position [0, 0]
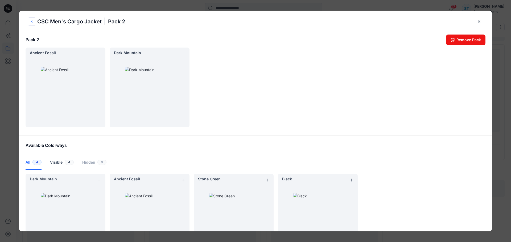
click at [32, 19] on button "back button" at bounding box center [32, 21] width 9 height 9
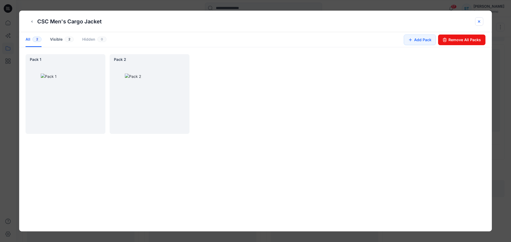
click at [481, 22] on icon "close-btn" at bounding box center [479, 21] width 4 height 4
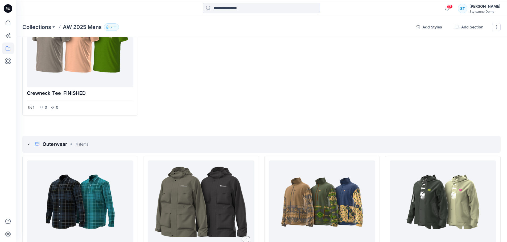
scroll to position [200, 0]
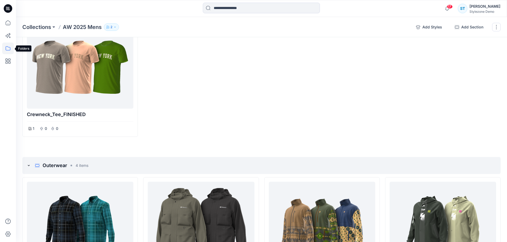
click at [11, 47] on icon at bounding box center [8, 49] width 12 height 12
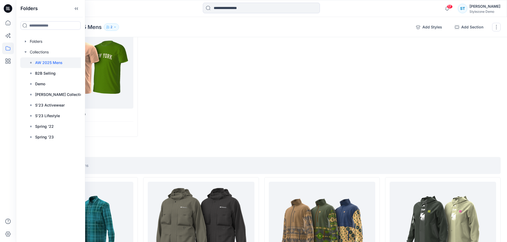
click at [14, 23] on div at bounding box center [8, 121] width 16 height 242
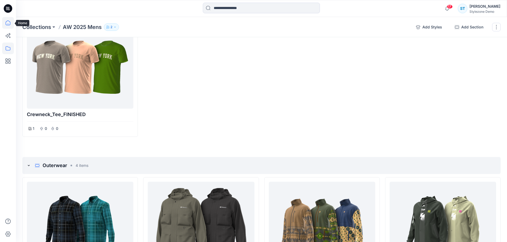
click at [9, 23] on icon at bounding box center [8, 23] width 12 height 12
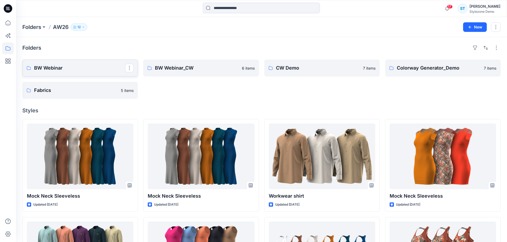
click at [91, 69] on p "BW Webinar" at bounding box center [79, 67] width 91 height 7
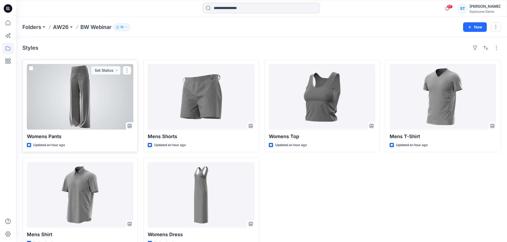
click at [30, 68] on span at bounding box center [31, 68] width 4 height 4
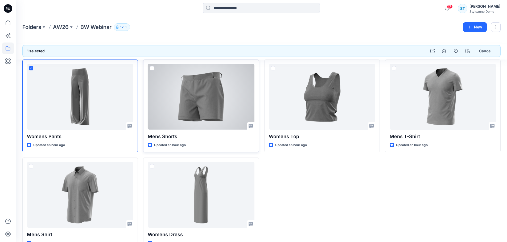
click at [152, 69] on span at bounding box center [152, 68] width 4 height 4
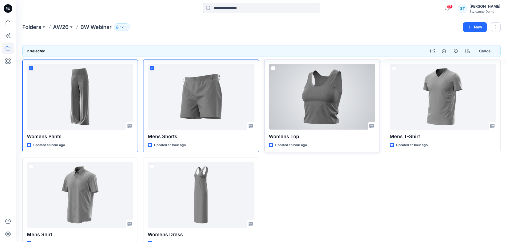
click at [273, 68] on span at bounding box center [273, 68] width 4 height 4
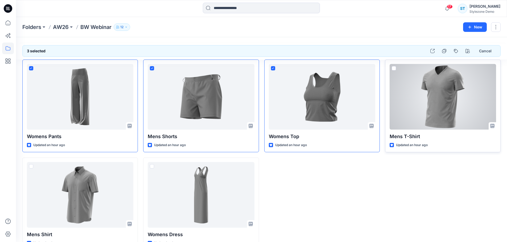
click at [395, 68] on span at bounding box center [394, 68] width 4 height 4
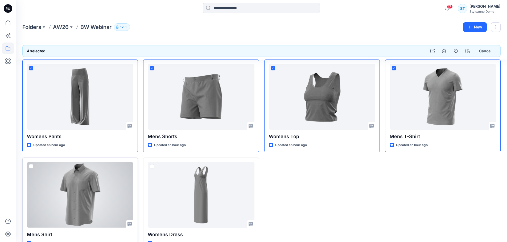
click at [31, 167] on span at bounding box center [31, 166] width 4 height 4
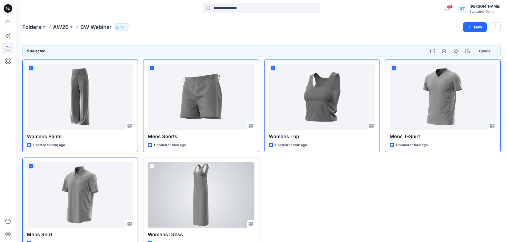
click at [151, 167] on span at bounding box center [152, 166] width 4 height 4
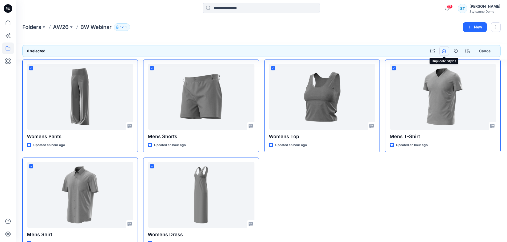
click at [443, 51] on icon "button" at bounding box center [444, 51] width 4 height 4
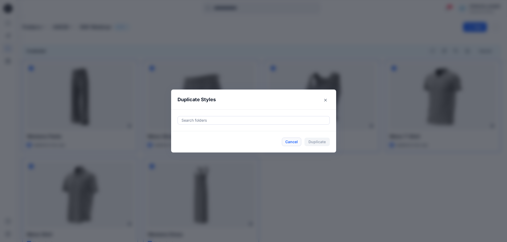
click at [291, 142] on button "Cancel" at bounding box center [291, 142] width 19 height 9
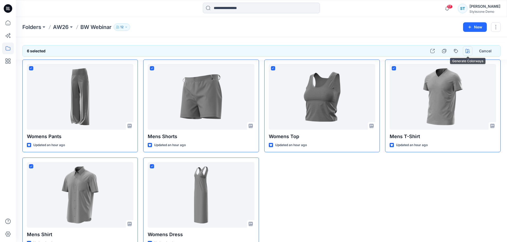
click at [467, 50] on icon "button" at bounding box center [467, 51] width 4 height 4
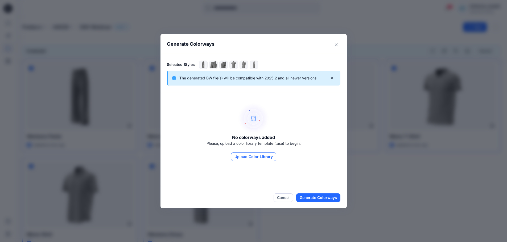
click at [260, 158] on button "Upload Color Library" at bounding box center [253, 157] width 45 height 9
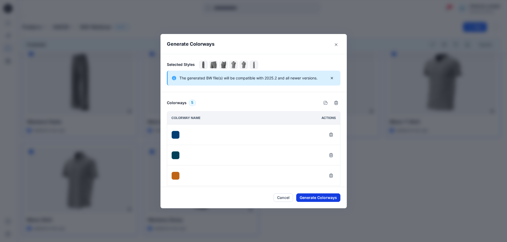
click at [318, 197] on button "Generate Colorways" at bounding box center [318, 198] width 44 height 9
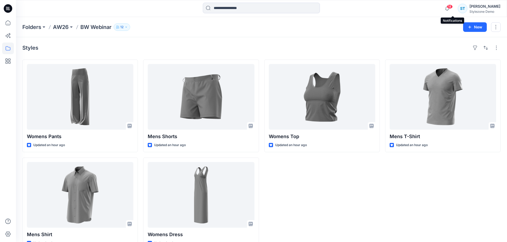
click at [453, 6] on span "18" at bounding box center [450, 7] width 6 height 4
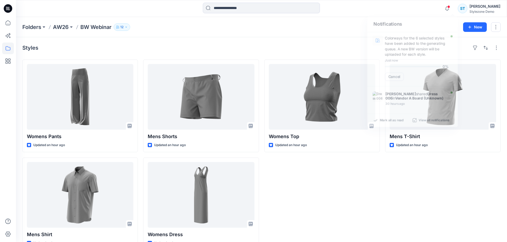
click at [335, 38] on div "Styles Womens Pants Updated an hour ago Mens Shirt Updated an hour ago Mens Sho…" at bounding box center [261, 147] width 491 height 220
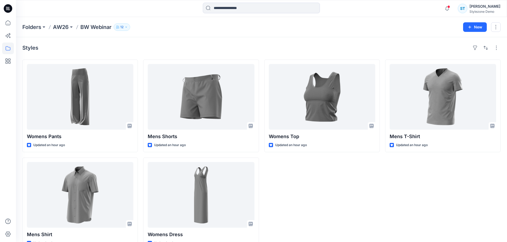
click at [422, 213] on div "Mens T-Shirt Updated an hour ago" at bounding box center [442, 155] width 115 height 191
